Goal: Information Seeking & Learning: Learn about a topic

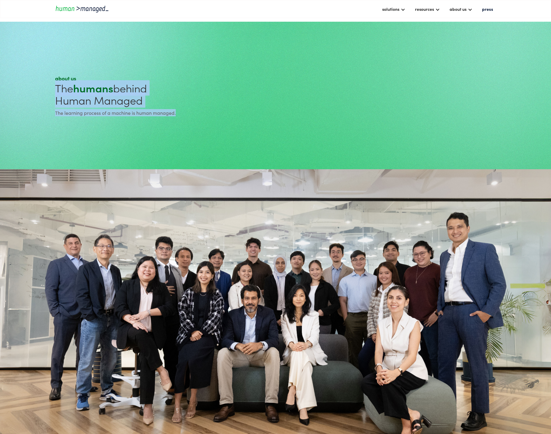
click at [186, 109] on section "about us The humans behind Human Managed The learning process of a machine is h…" at bounding box center [275, 96] width 551 height 148
click at [186, 109] on div "The learning process of a machine is human managed." at bounding box center [164, 112] width 218 height 7
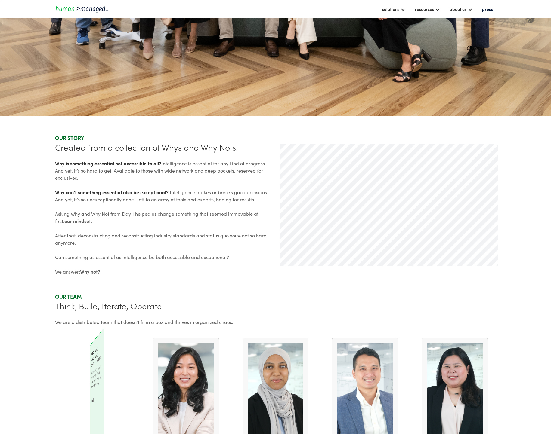
scroll to position [152, 0]
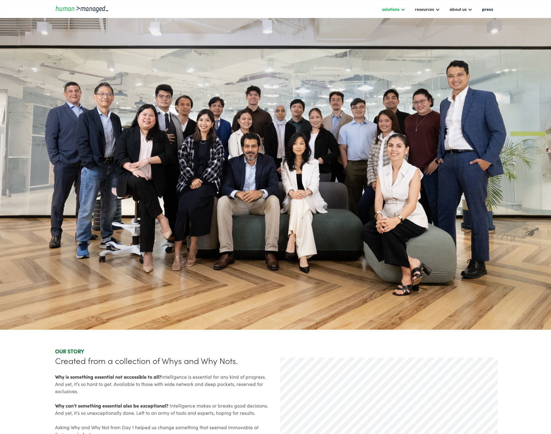
click at [398, 7] on div "solutions" at bounding box center [390, 8] width 17 height 7
click at [395, 56] on link "digital solutions" at bounding box center [401, 53] width 38 height 9
